Goal: Information Seeking & Learning: Learn about a topic

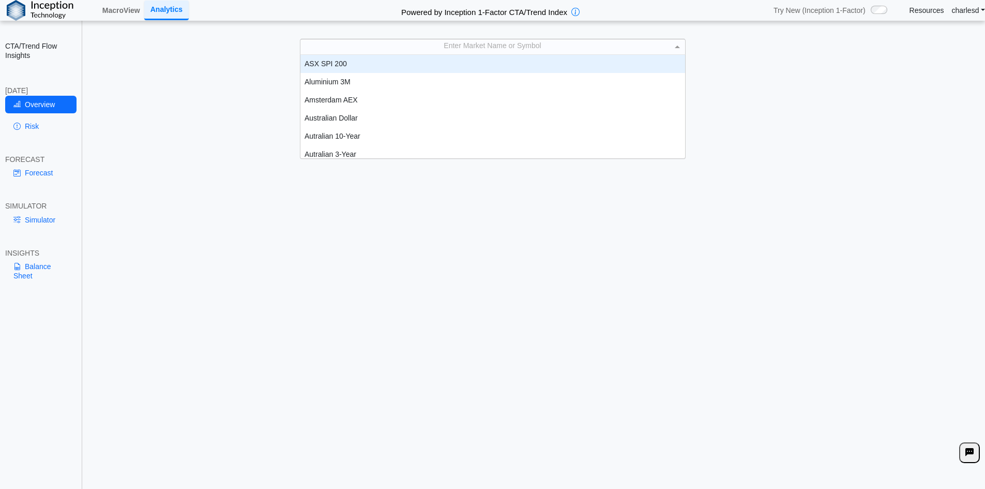
click at [526, 51] on div "Enter Market Name or Symbol" at bounding box center [493, 46] width 385 height 14
type input "**"
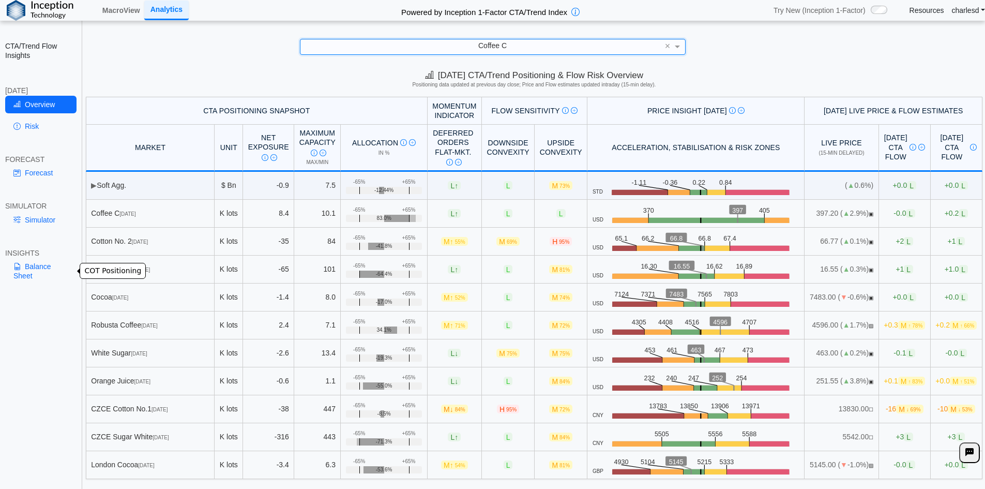
click at [31, 262] on link "Balance Sheet" at bounding box center [40, 271] width 71 height 27
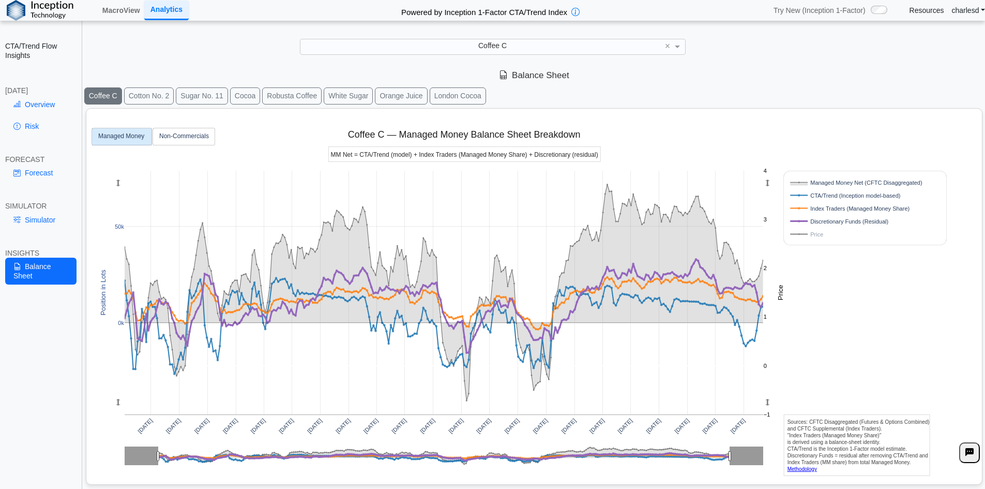
click at [247, 101] on button "Cocoa" at bounding box center [245, 95] width 30 height 17
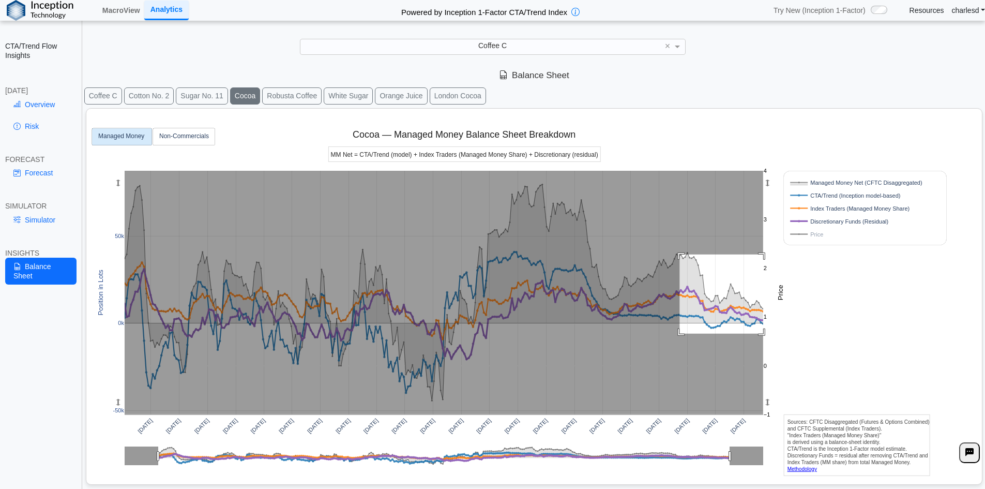
drag, startPoint x: 680, startPoint y: 254, endPoint x: 782, endPoint y: 343, distance: 134.5
click at [790, 341] on div "[DATE] [DATE] [DATE] [DATE] [DATE] [DATE] [DATE] [DATE] [DATE] [DATE] [DATE] [D…" at bounding box center [530, 294] width 879 height 371
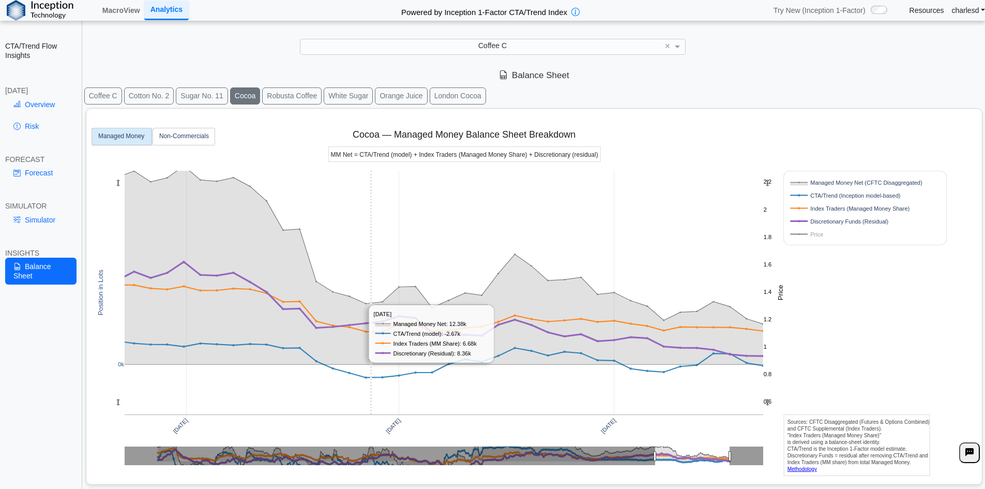
click at [373, 227] on rect at bounding box center [444, 293] width 639 height 244
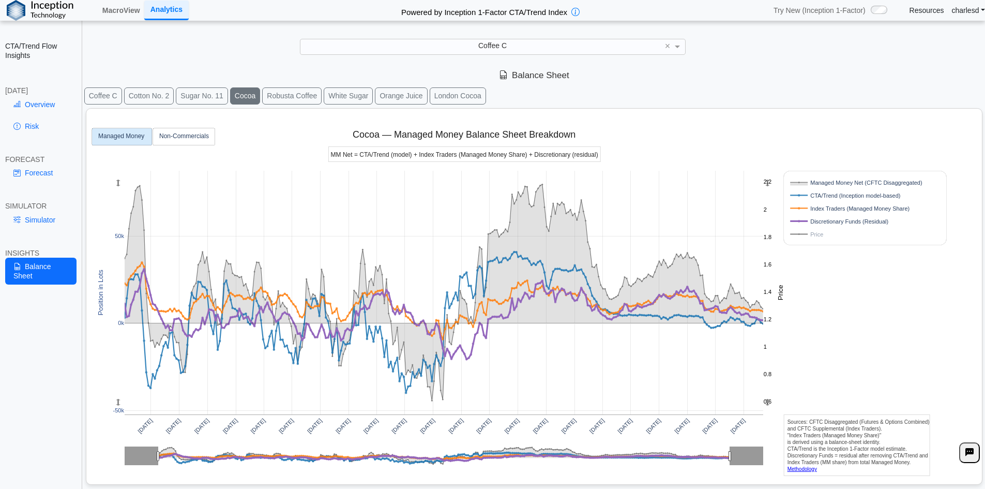
click at [810, 238] on rect at bounding box center [854, 234] width 132 height 10
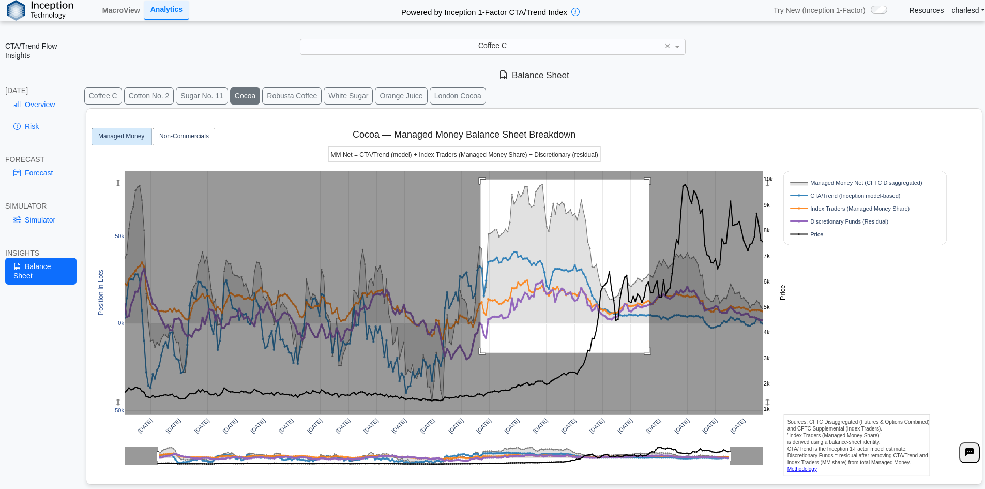
drag, startPoint x: 481, startPoint y: 179, endPoint x: 618, endPoint y: 318, distance: 194.9
click at [651, 360] on rect at bounding box center [444, 293] width 639 height 244
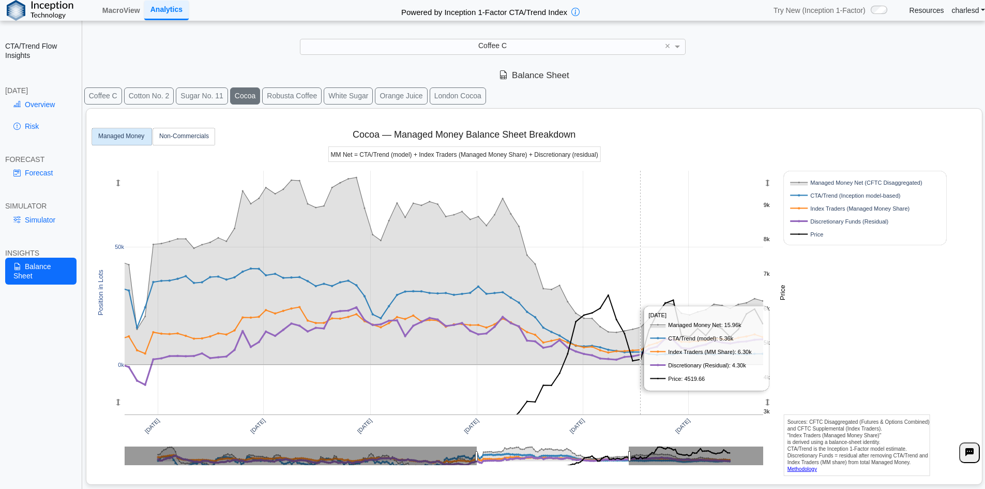
click at [640, 252] on rect at bounding box center [444, 293] width 639 height 244
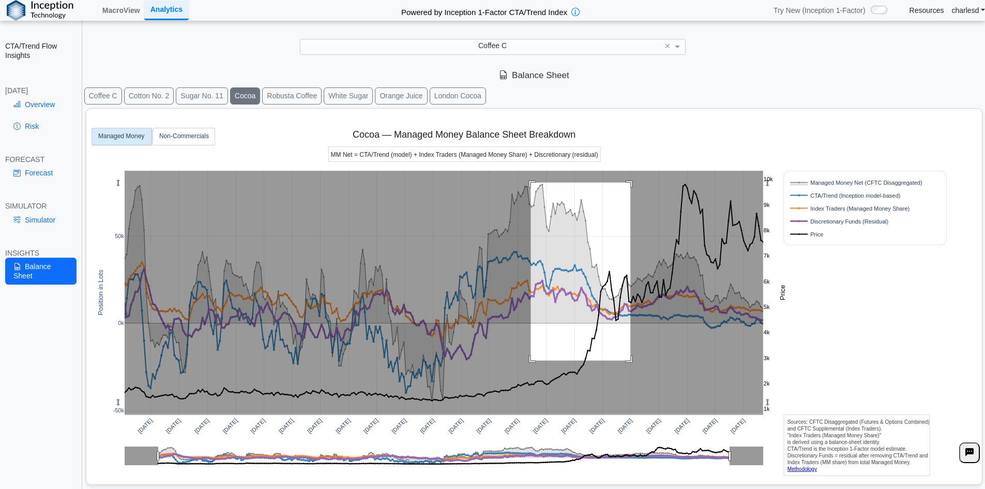
drag, startPoint x: 531, startPoint y: 183, endPoint x: 631, endPoint y: 361, distance: 204.0
click at [631, 361] on rect at bounding box center [444, 293] width 639 height 244
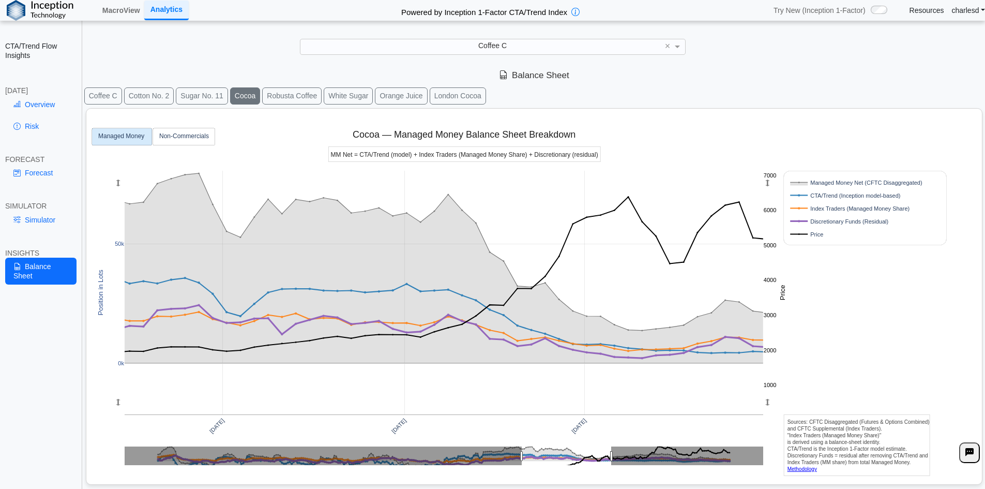
drag, startPoint x: 768, startPoint y: 317, endPoint x: 728, endPoint y: 221, distance: 103.4
click at [728, 221] on g at bounding box center [444, 292] width 660 height 265
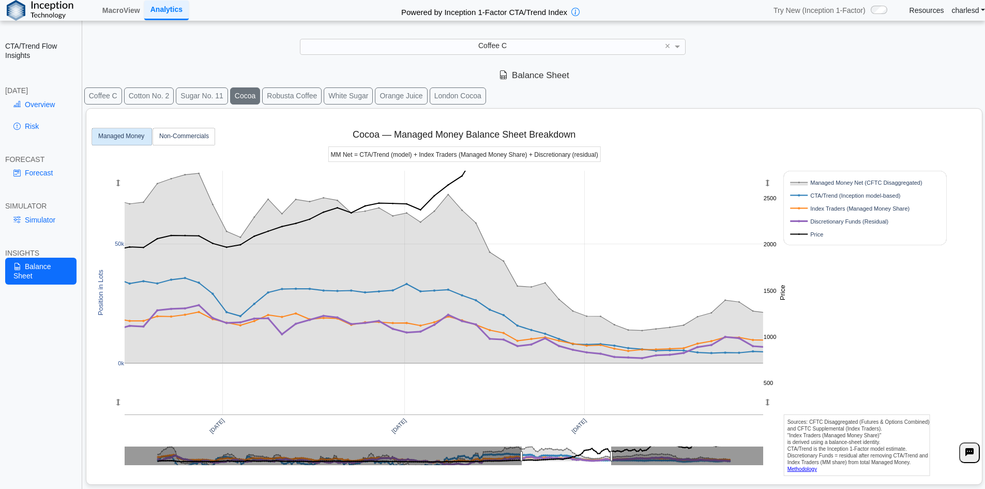
drag, startPoint x: 768, startPoint y: 180, endPoint x: 747, endPoint y: 116, distance: 66.9
click at [747, 116] on div "[DATE] [DATE] [DATE] 0k 50k 2000 1000 500 1500 2500 Managed Money Net (CFTC Dis…" at bounding box center [530, 294] width 879 height 371
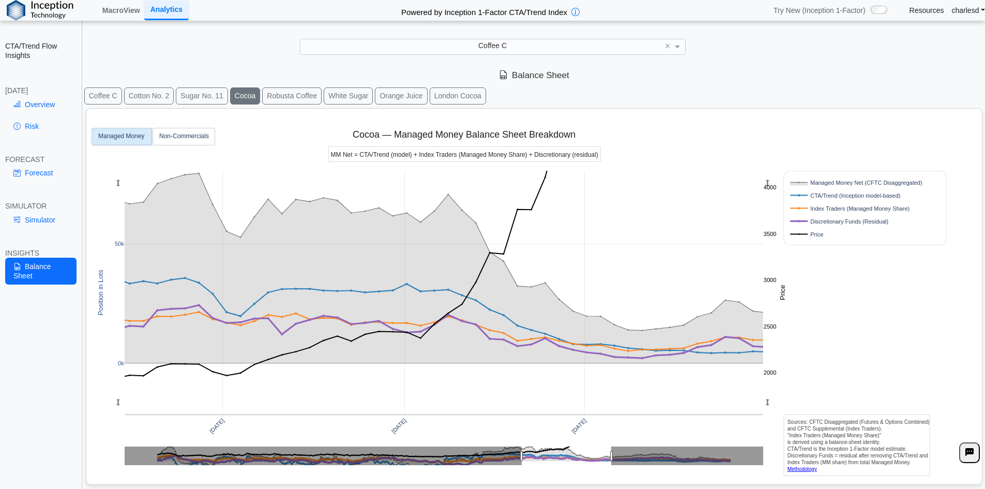
drag, startPoint x: 765, startPoint y: 253, endPoint x: 779, endPoint y: 382, distance: 129.1
click at [779, 382] on div "[DATE] [DATE] [DATE] 0k 50k 2000 2500 3000 3500 4000 Managed Money Net (CFTC Di…" at bounding box center [530, 294] width 879 height 371
click at [51, 113] on div "Overview Risk" at bounding box center [40, 117] width 71 height 43
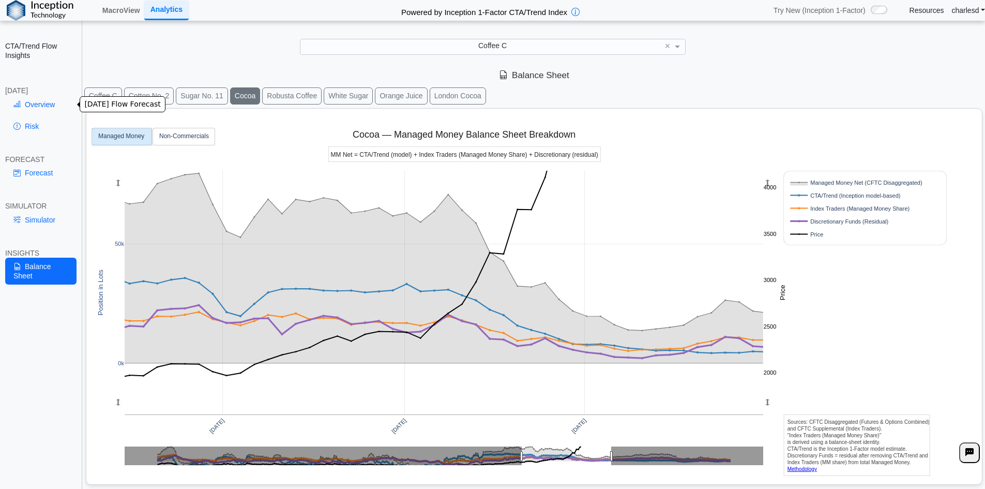
click at [24, 101] on link "Overview" at bounding box center [40, 105] width 71 height 18
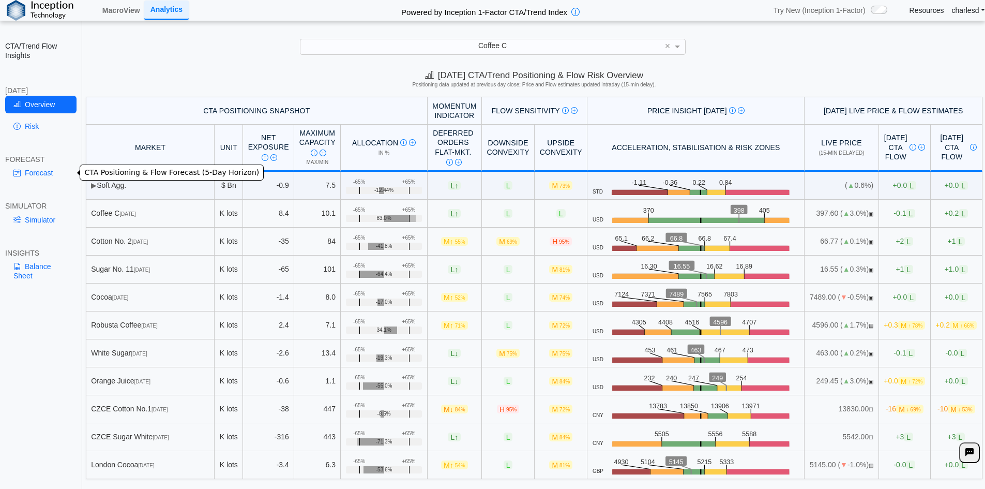
click at [41, 173] on link "Forecast" at bounding box center [40, 173] width 71 height 18
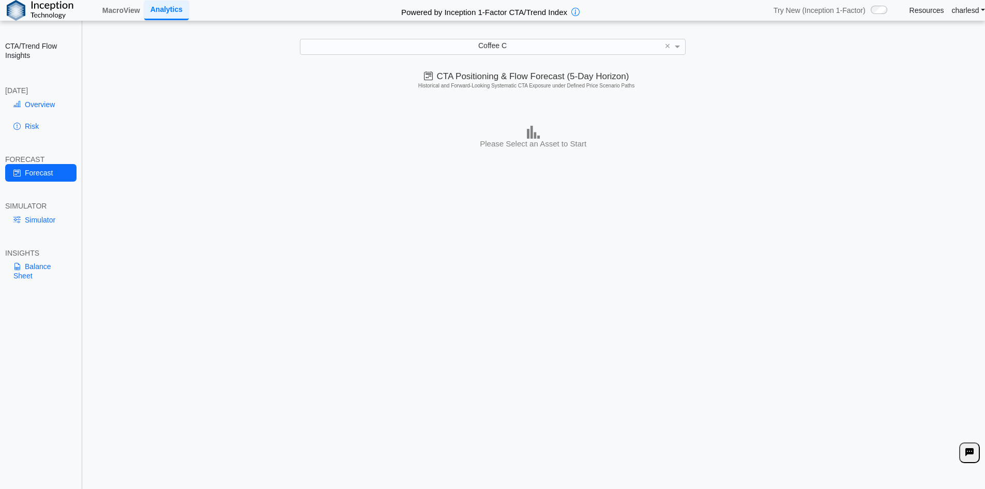
click at [38, 135] on div "Overview Risk" at bounding box center [40, 117] width 71 height 43
click at [38, 130] on link "Risk" at bounding box center [40, 126] width 71 height 18
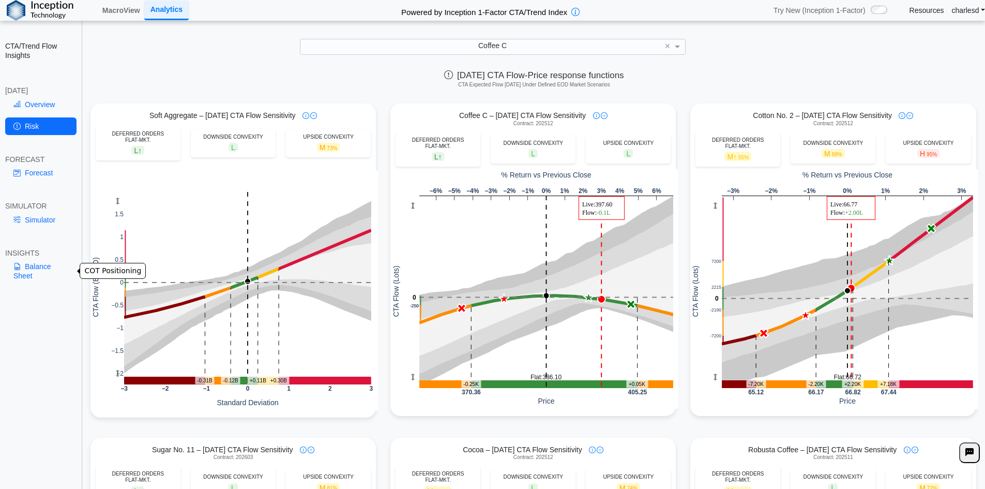
click at [50, 263] on link "Balance Sheet" at bounding box center [40, 271] width 71 height 27
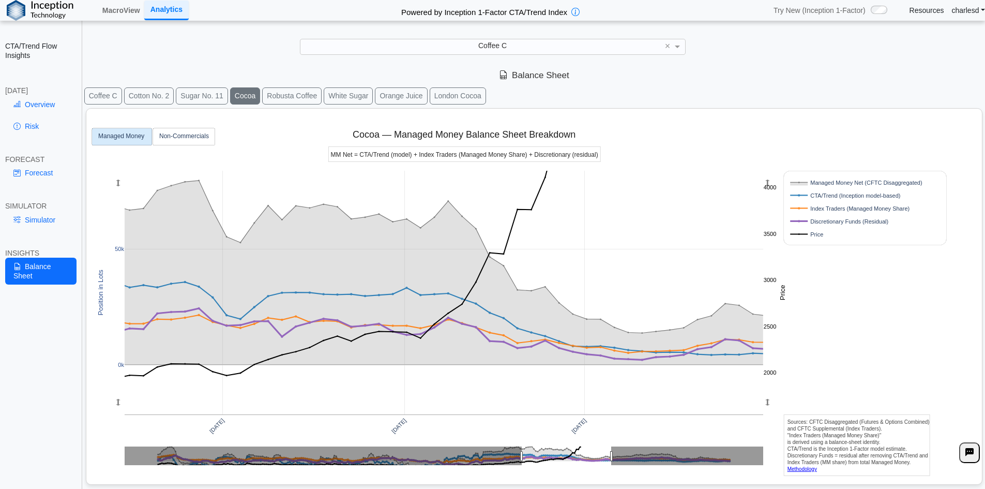
drag, startPoint x: 119, startPoint y: 182, endPoint x: 283, endPoint y: 212, distance: 166.6
click at [129, 189] on g at bounding box center [444, 292] width 660 height 265
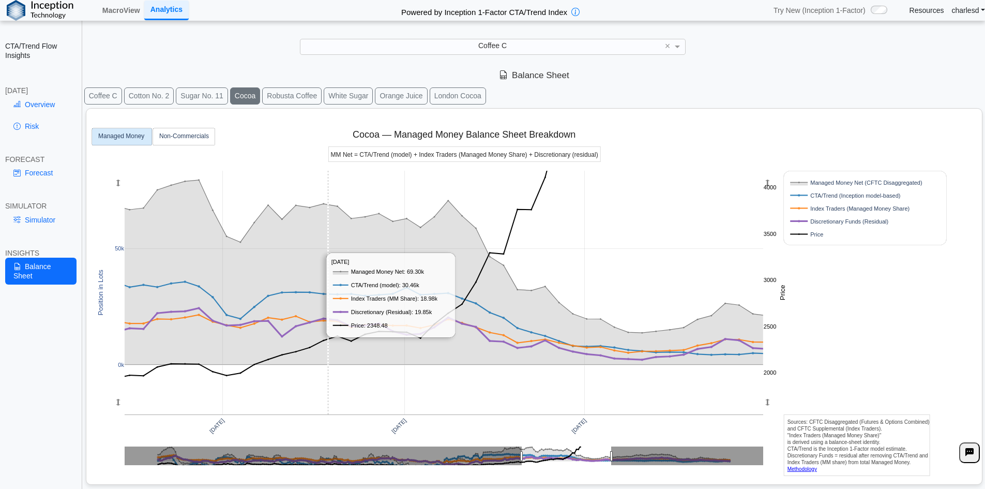
click at [334, 212] on rect at bounding box center [444, 293] width 639 height 244
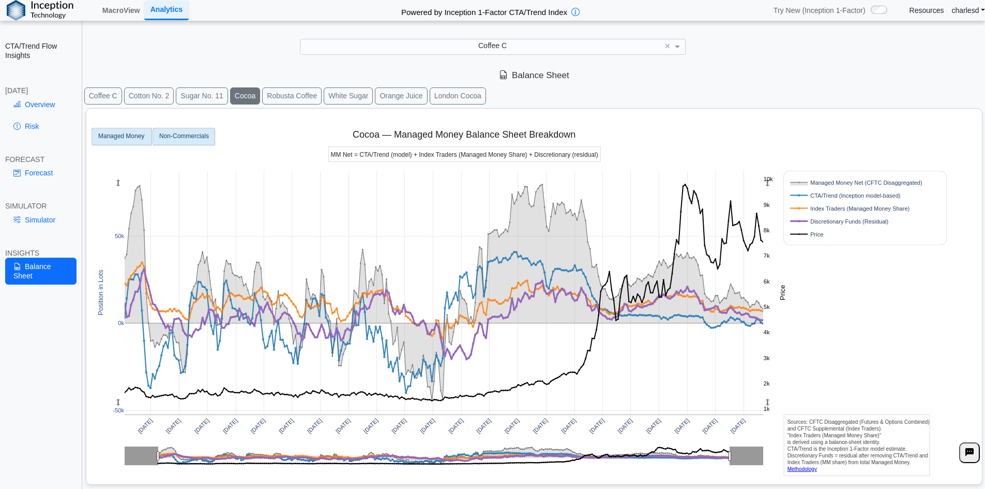
click at [189, 142] on rect at bounding box center [184, 136] width 62 height 17
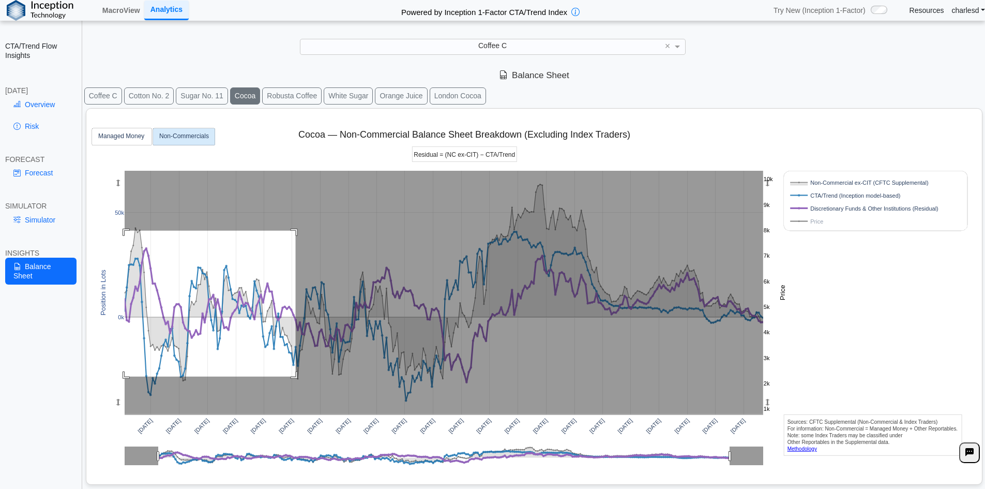
drag, startPoint x: 258, startPoint y: 257, endPoint x: 114, endPoint y: 379, distance: 188.3
click at [111, 378] on div "[DATE] [DATE] [DATE] [DATE] [DATE] [DATE] [DATE] [DATE] [DATE] [DATE] [DATE] [D…" at bounding box center [530, 294] width 879 height 371
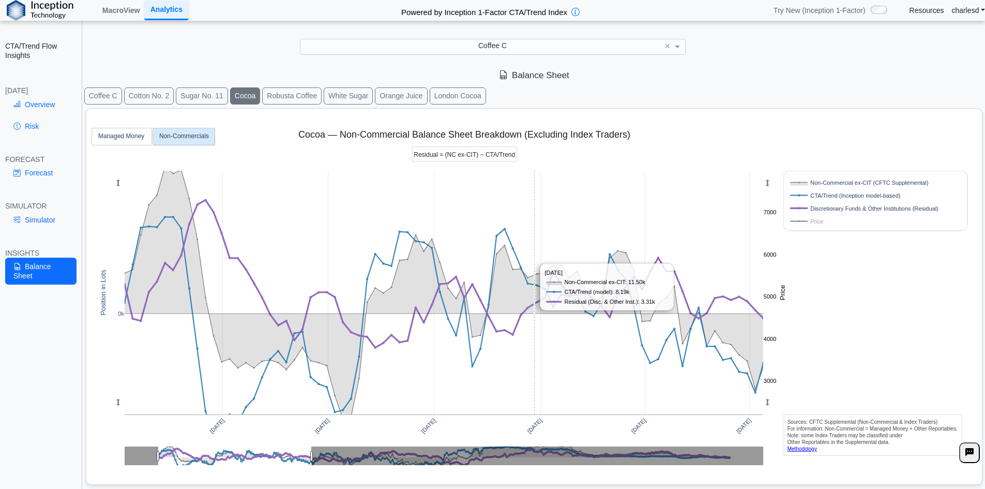
click at [534, 217] on rect at bounding box center [444, 293] width 639 height 244
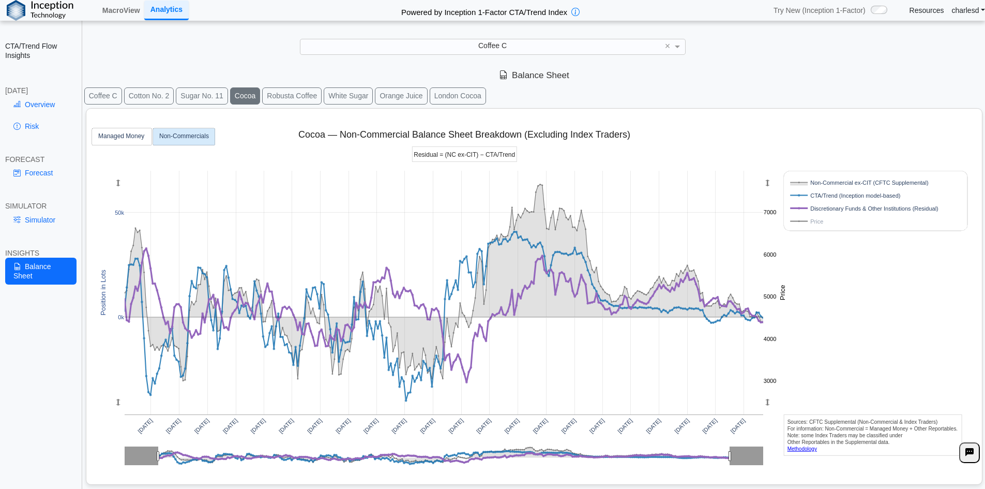
click at [288, 98] on button "Robusta Coffee" at bounding box center [291, 95] width 59 height 17
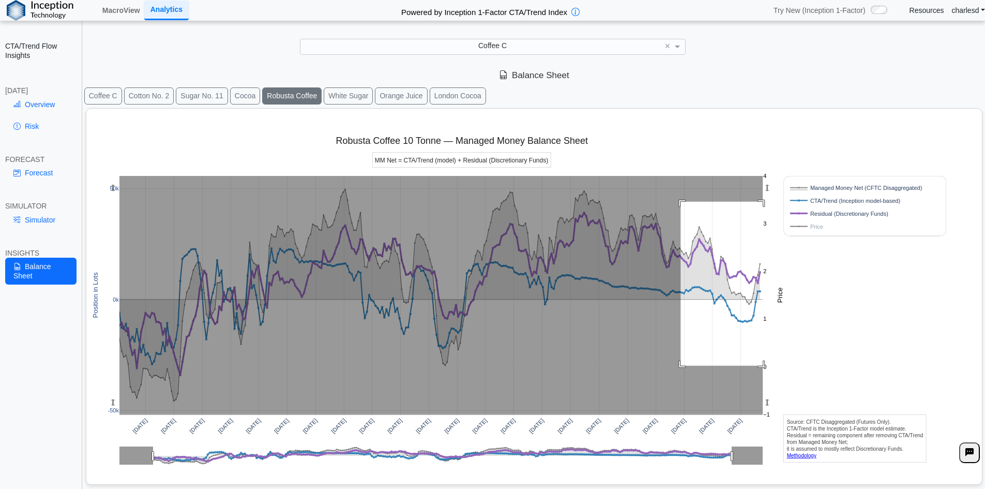
drag, startPoint x: 688, startPoint y: 217, endPoint x: 785, endPoint y: 368, distance: 179.3
click at [785, 368] on div "[DATE] [DATE] [DATE] [DATE] [DATE] [DATE] [DATE] [DATE] [DATE] [DATE] [DATE] [D…" at bounding box center [530, 294] width 879 height 371
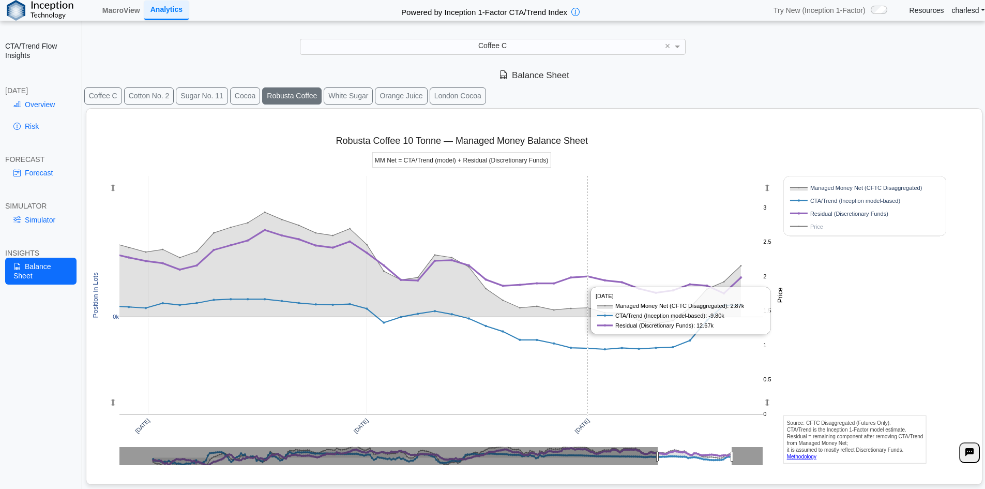
click at [585, 254] on rect at bounding box center [441, 295] width 644 height 238
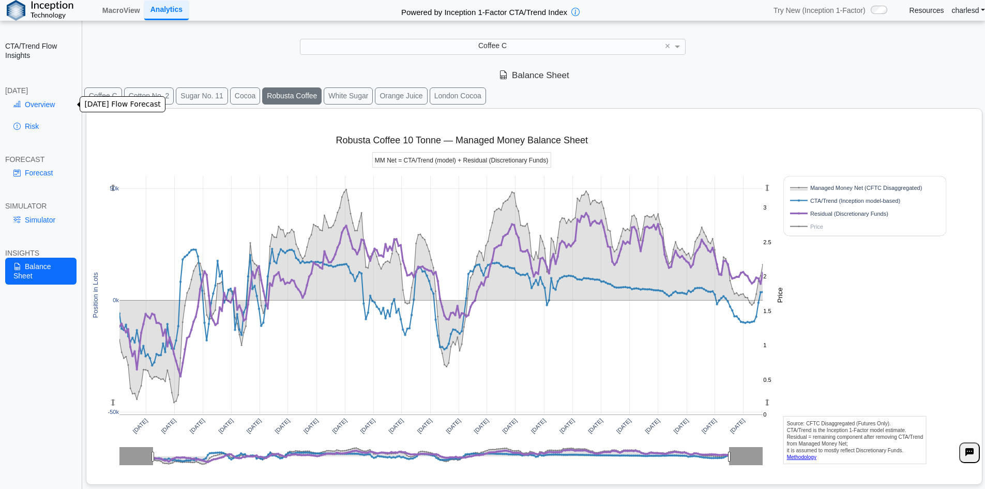
click at [34, 108] on link "Overview" at bounding box center [40, 105] width 71 height 18
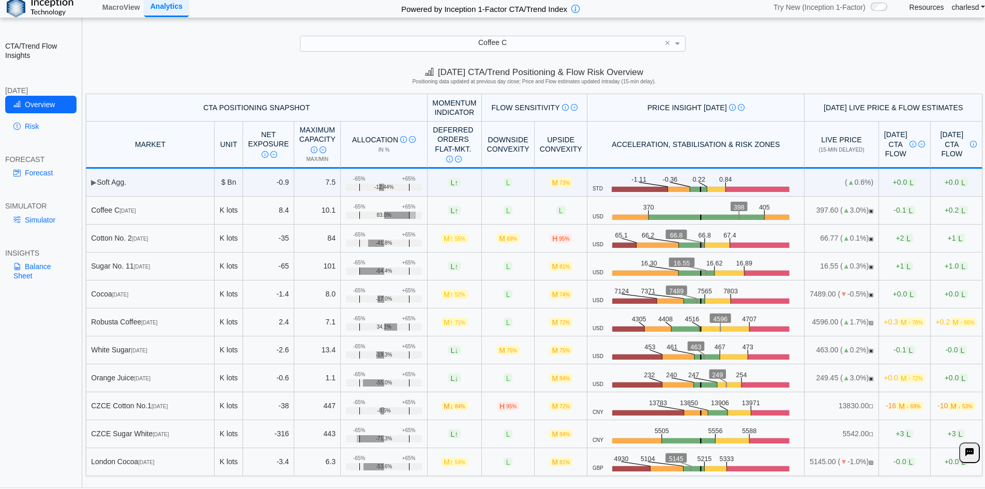
scroll to position [0, 0]
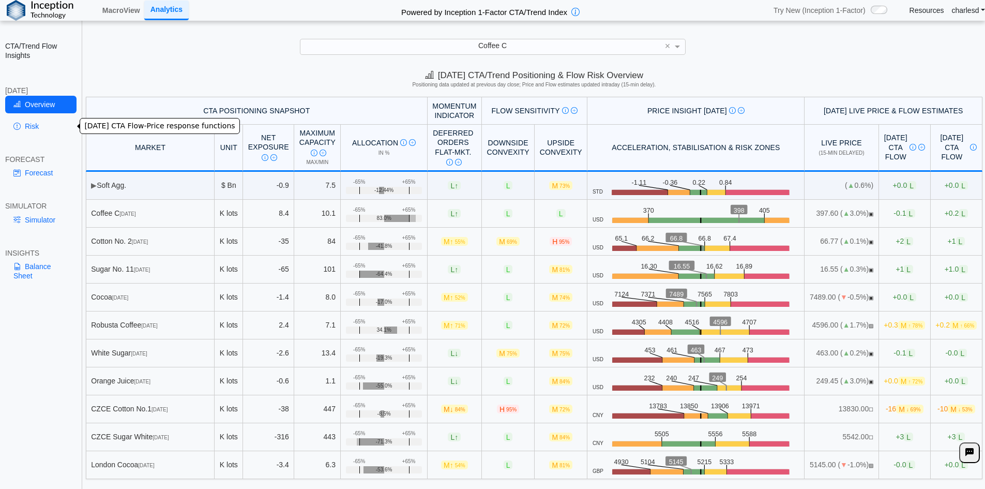
click at [36, 130] on link "Risk" at bounding box center [40, 126] width 71 height 18
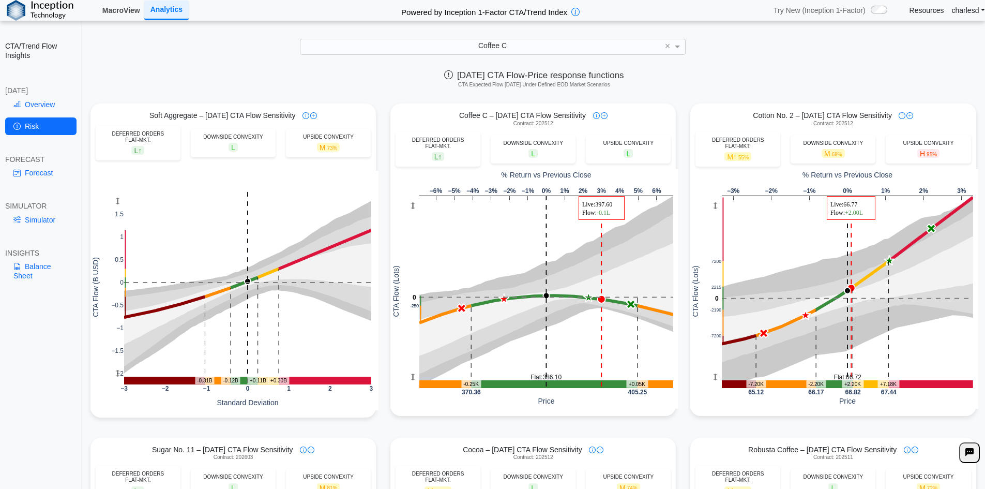
click at [121, 7] on link "MacroView" at bounding box center [121, 11] width 46 height 18
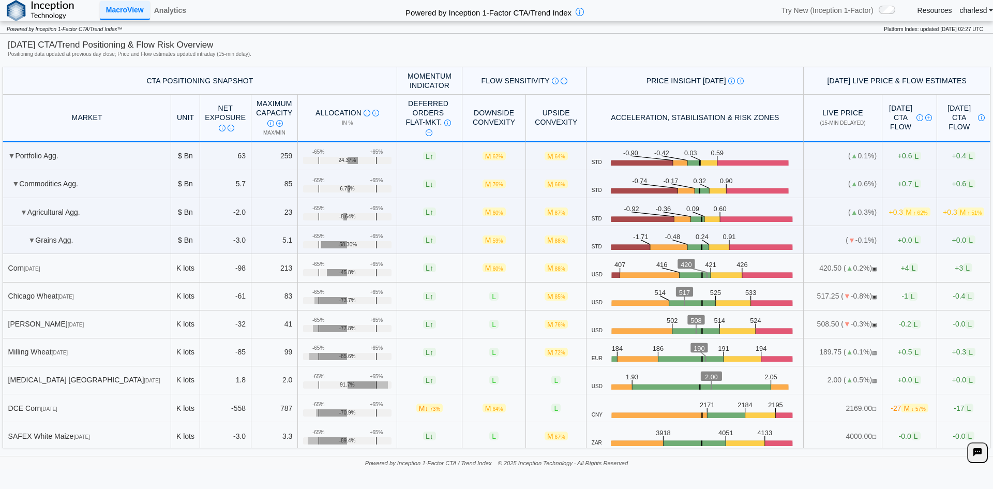
scroll to position [1143, 0]
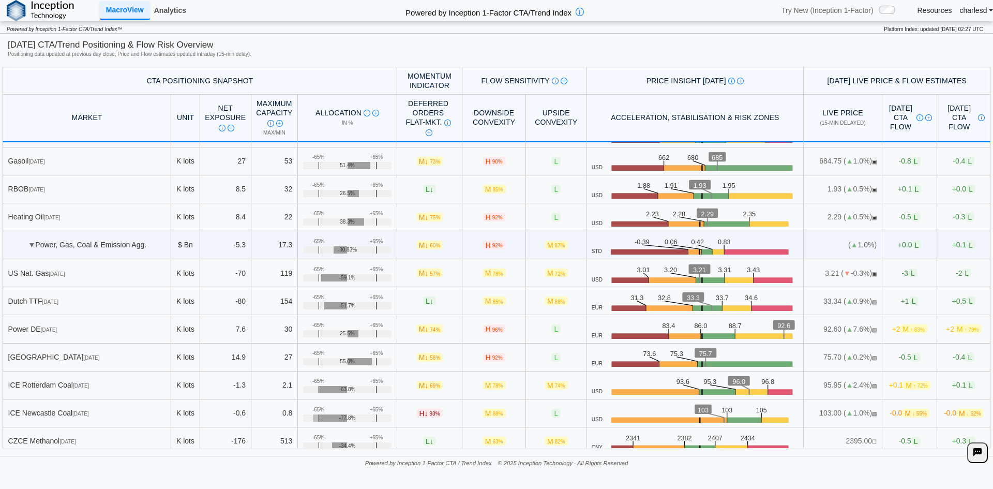
click at [171, 9] on link "Analytics" at bounding box center [170, 11] width 40 height 18
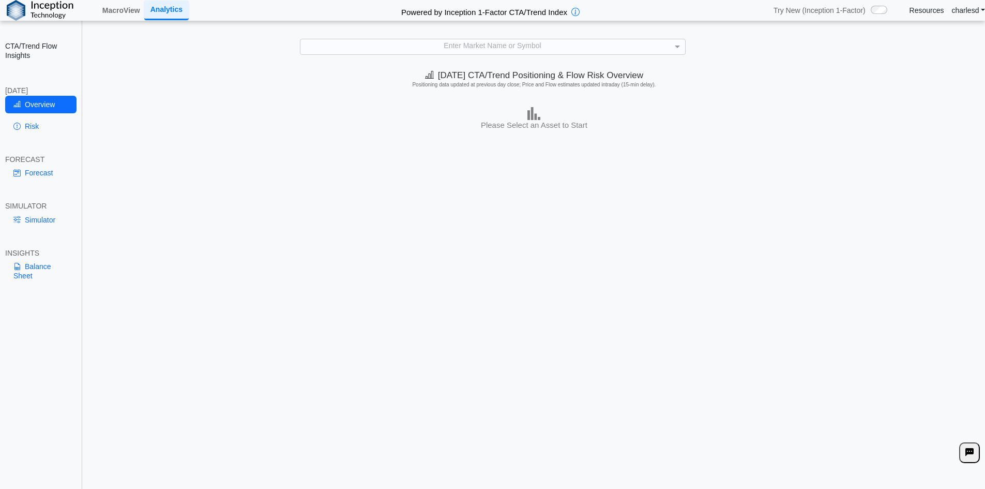
click at [344, 46] on div "Enter Market Name or Symbol" at bounding box center [493, 46] width 385 height 14
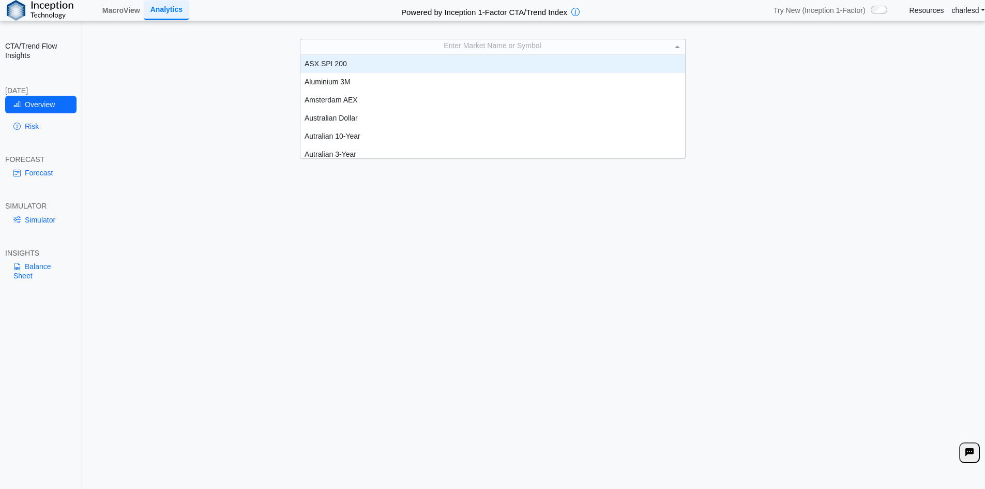
scroll to position [96, 377]
type input "***"
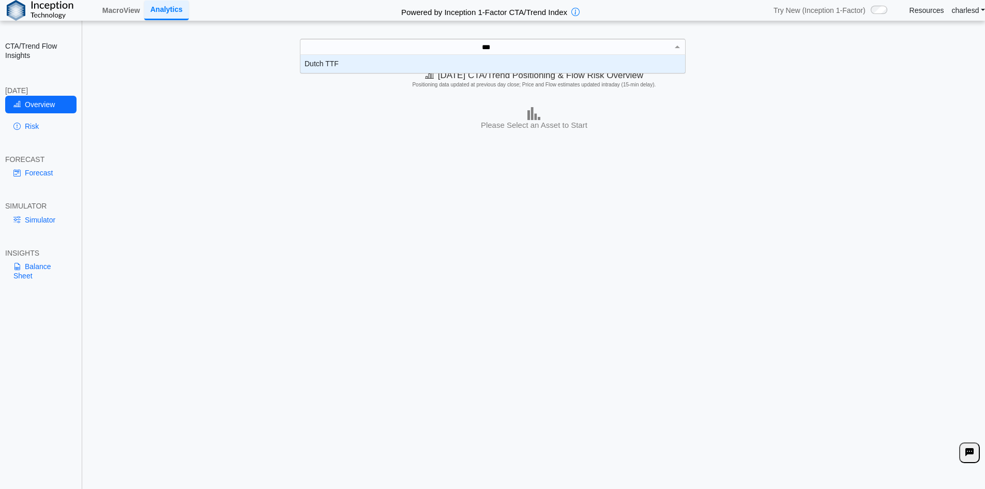
scroll to position [10, 377]
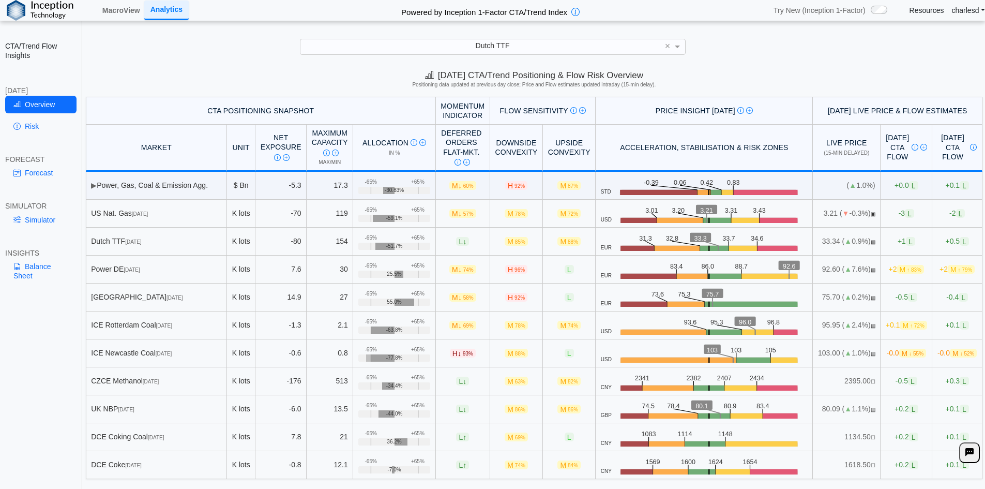
click at [326, 242] on td "154" at bounding box center [330, 242] width 47 height 28
click at [29, 129] on link "Risk" at bounding box center [40, 126] width 71 height 18
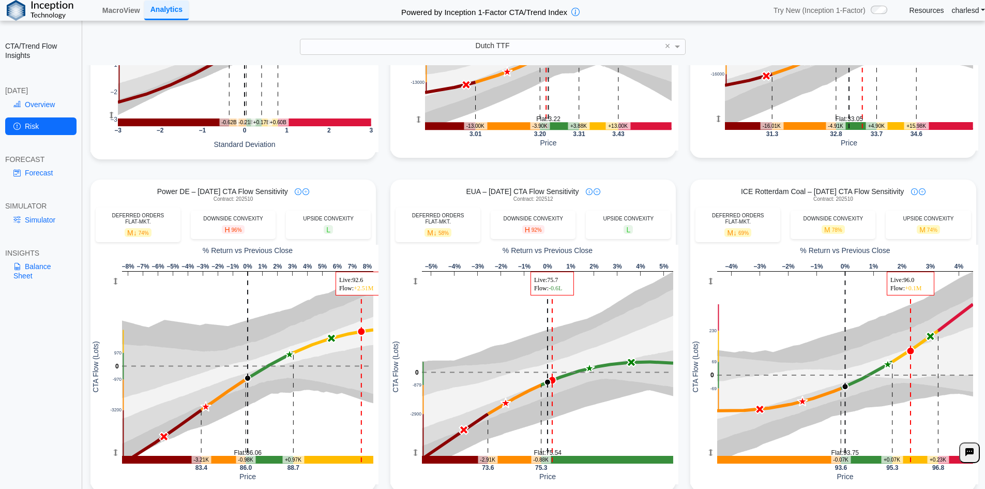
scroll to position [259, 0]
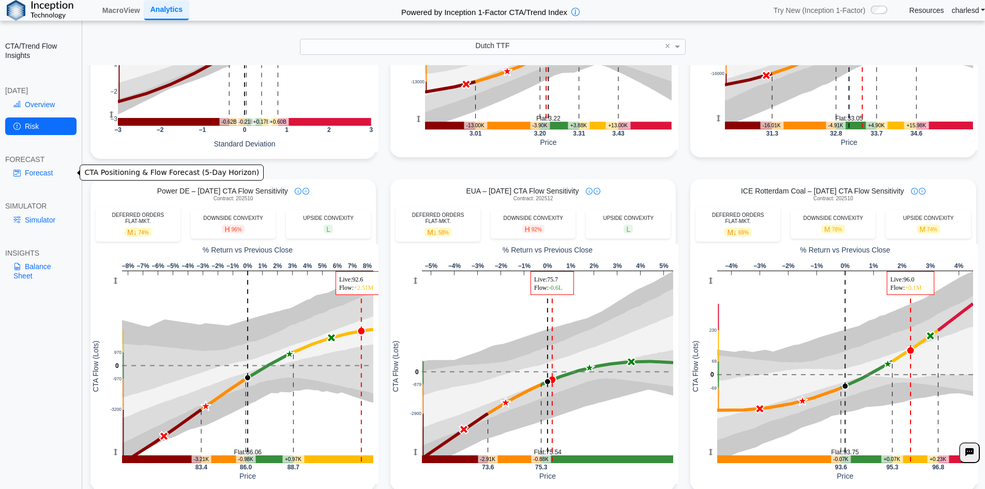
click at [37, 174] on link "Forecast" at bounding box center [40, 173] width 71 height 18
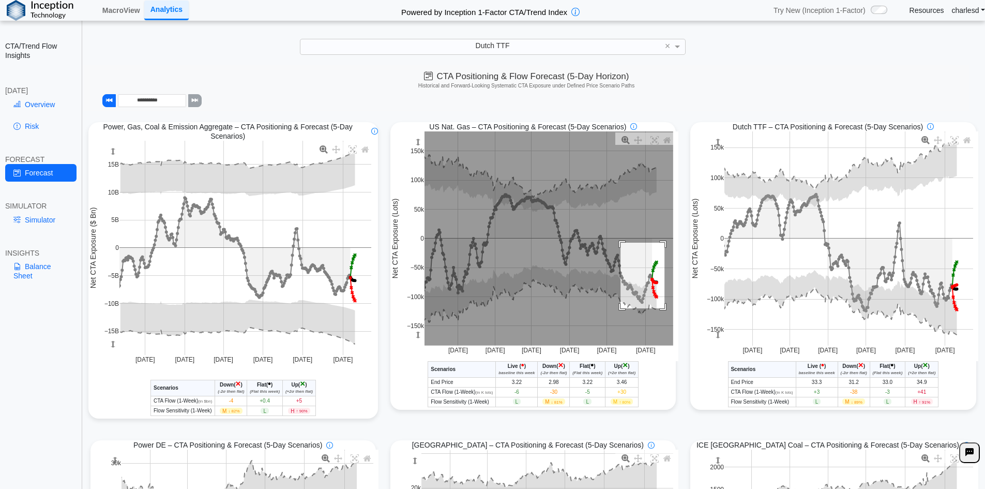
drag, startPoint x: 617, startPoint y: 244, endPoint x: 660, endPoint y: 309, distance: 78.0
click at [660, 309] on rect at bounding box center [549, 238] width 249 height 214
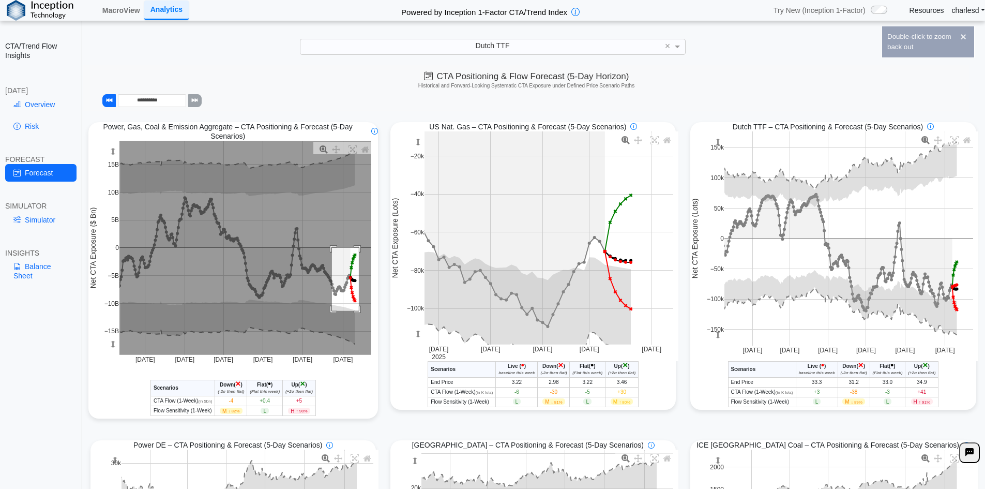
drag, startPoint x: 340, startPoint y: 275, endPoint x: 359, endPoint y: 312, distance: 41.2
click at [359, 312] on rect at bounding box center [245, 248] width 252 height 214
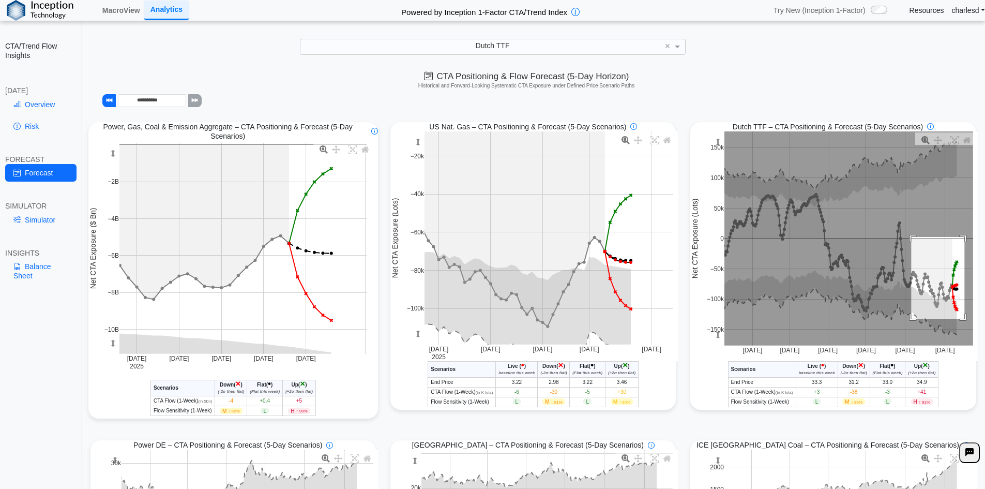
drag, startPoint x: 949, startPoint y: 280, endPoint x: 959, endPoint y: 320, distance: 40.8
click at [959, 320] on rect at bounding box center [849, 238] width 249 height 214
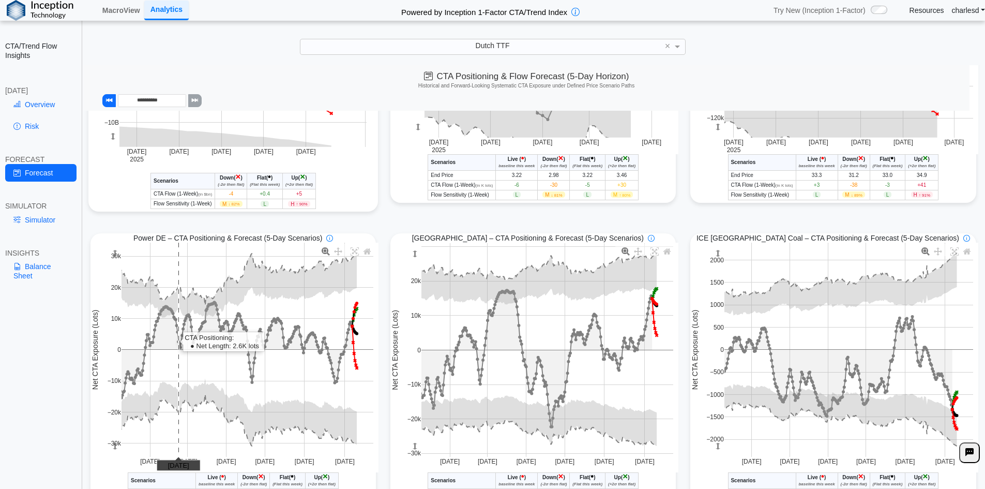
scroll to position [310, 0]
